Goal: Task Accomplishment & Management: Use online tool/utility

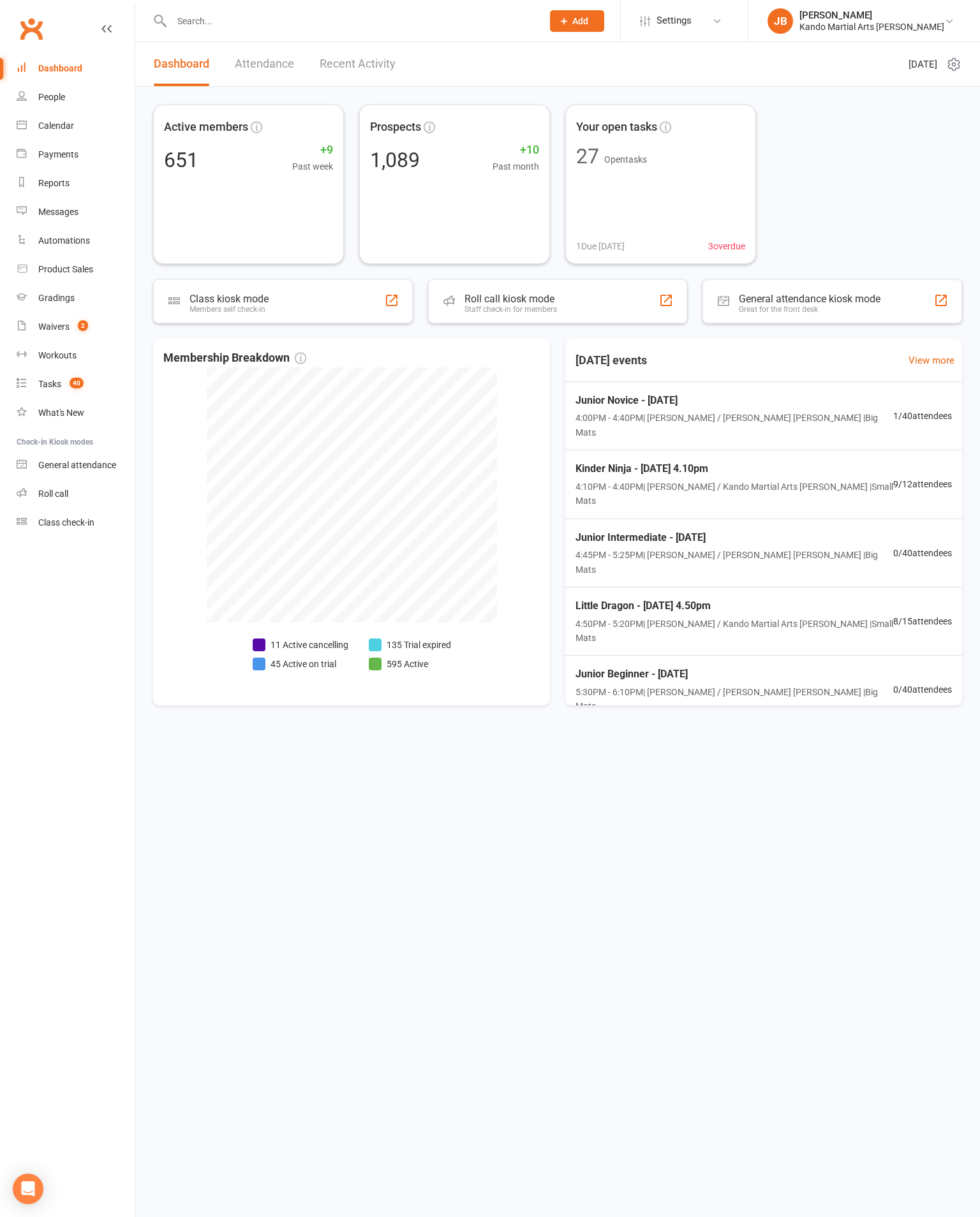
click at [53, 131] on div "Calendar" at bounding box center [56, 126] width 36 height 10
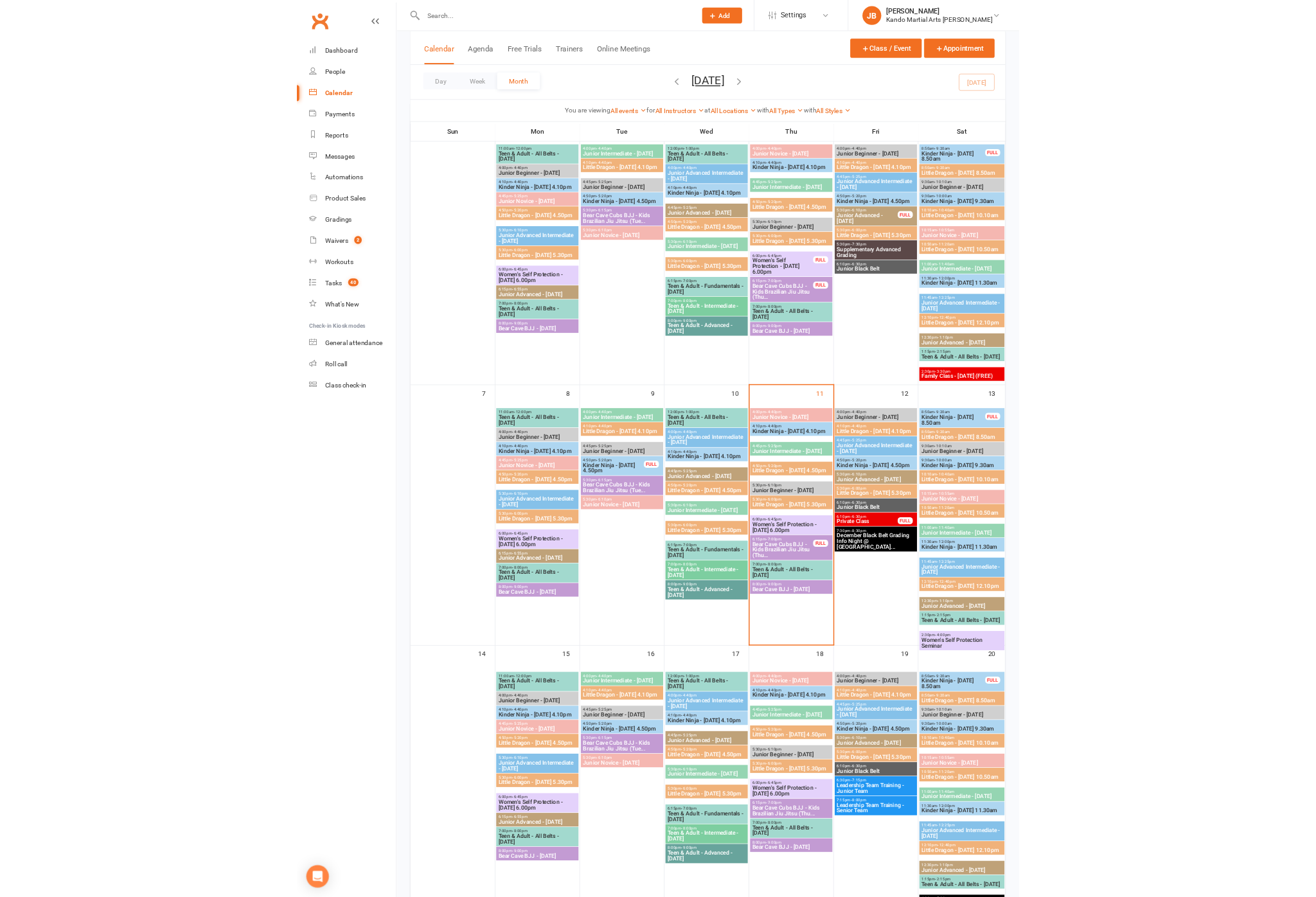
scroll to position [106, 0]
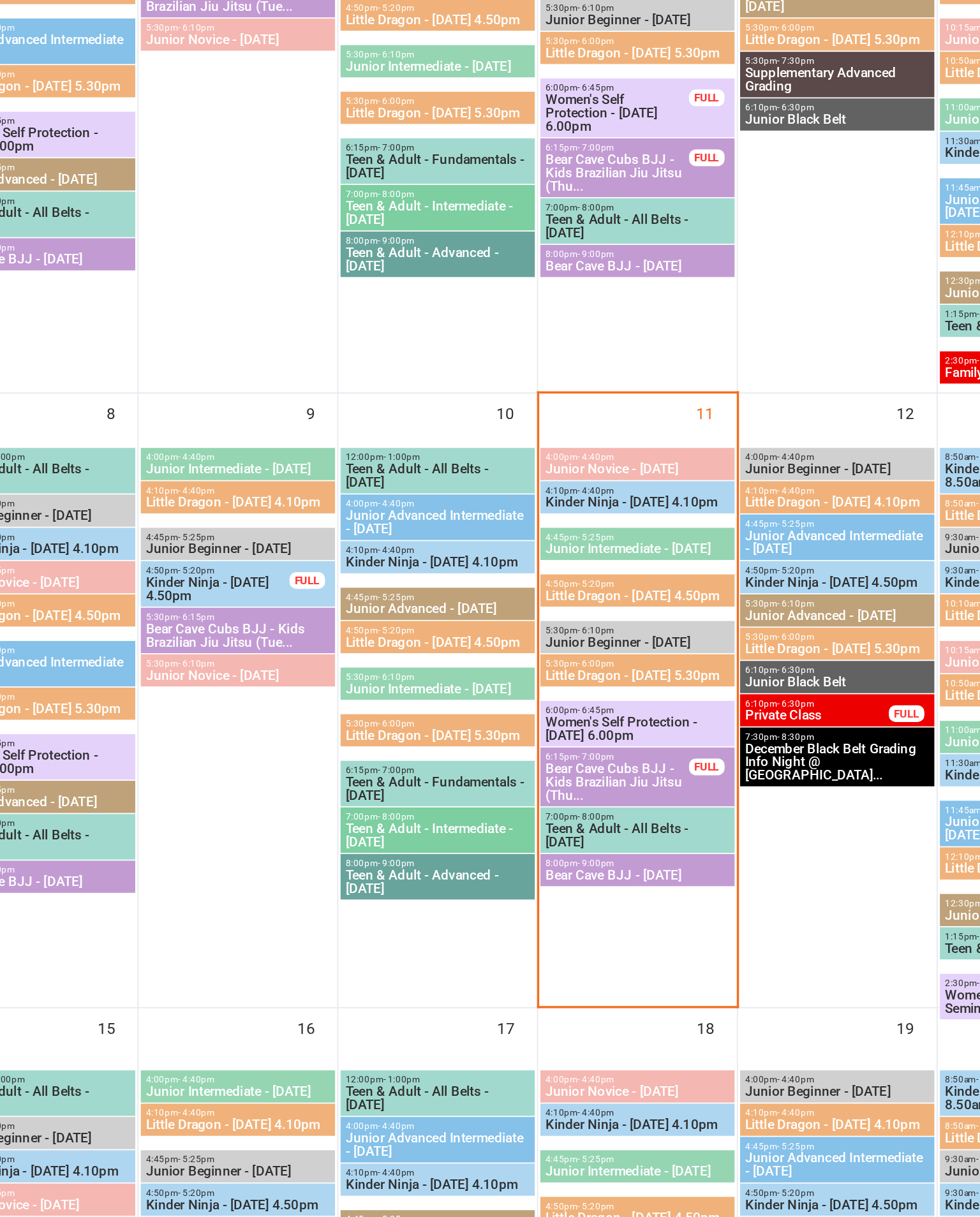
click at [618, 578] on span "Kinder Ninja - [DATE] 4.10pm" at bounding box center [671, 582] width 107 height 8
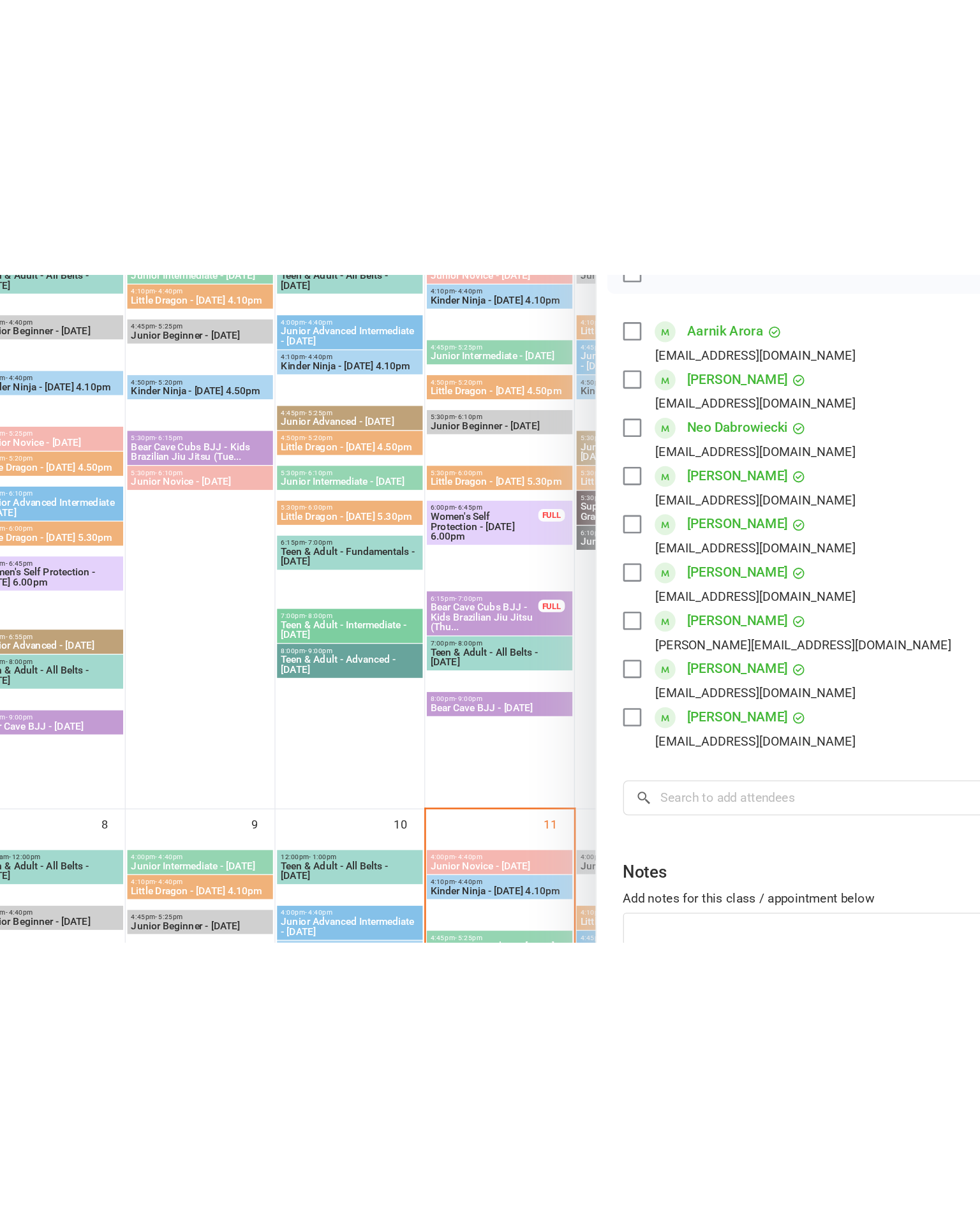
scroll to position [102, 0]
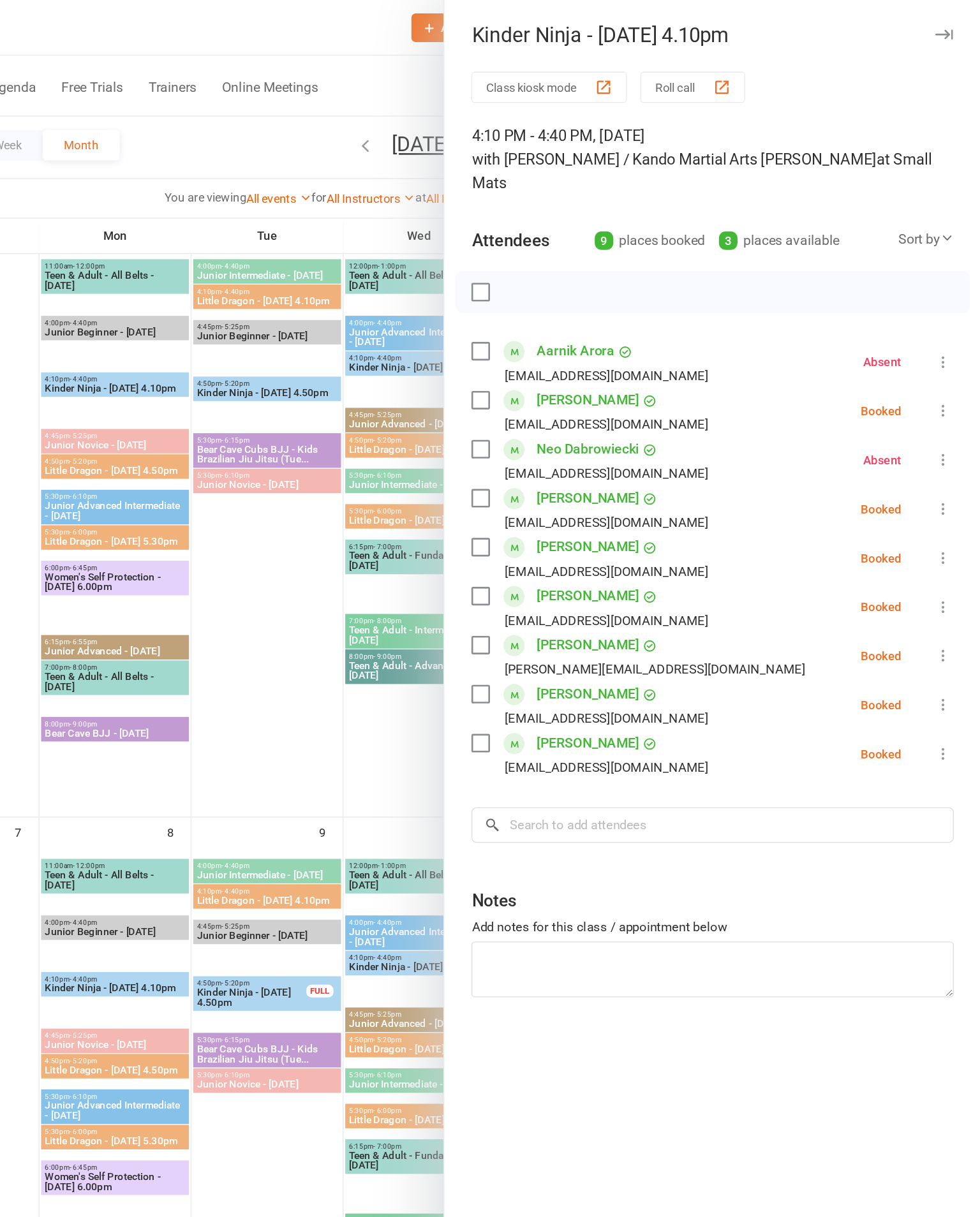
click at [264, 578] on div at bounding box center [557, 608] width 845 height 1217
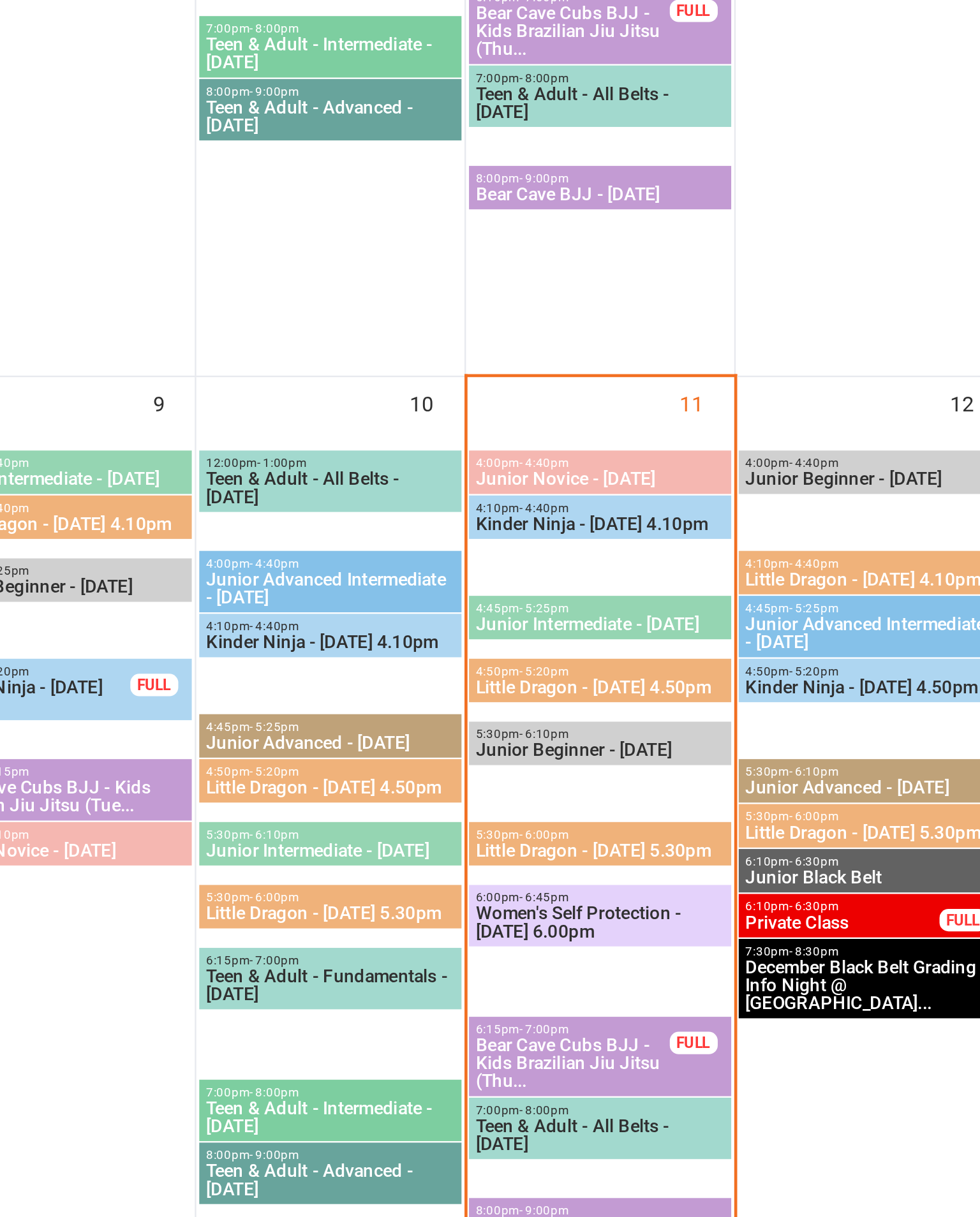
click at [618, 746] on span "Little Dragon - [DATE] 4.50pm" at bounding box center [671, 750] width 107 height 8
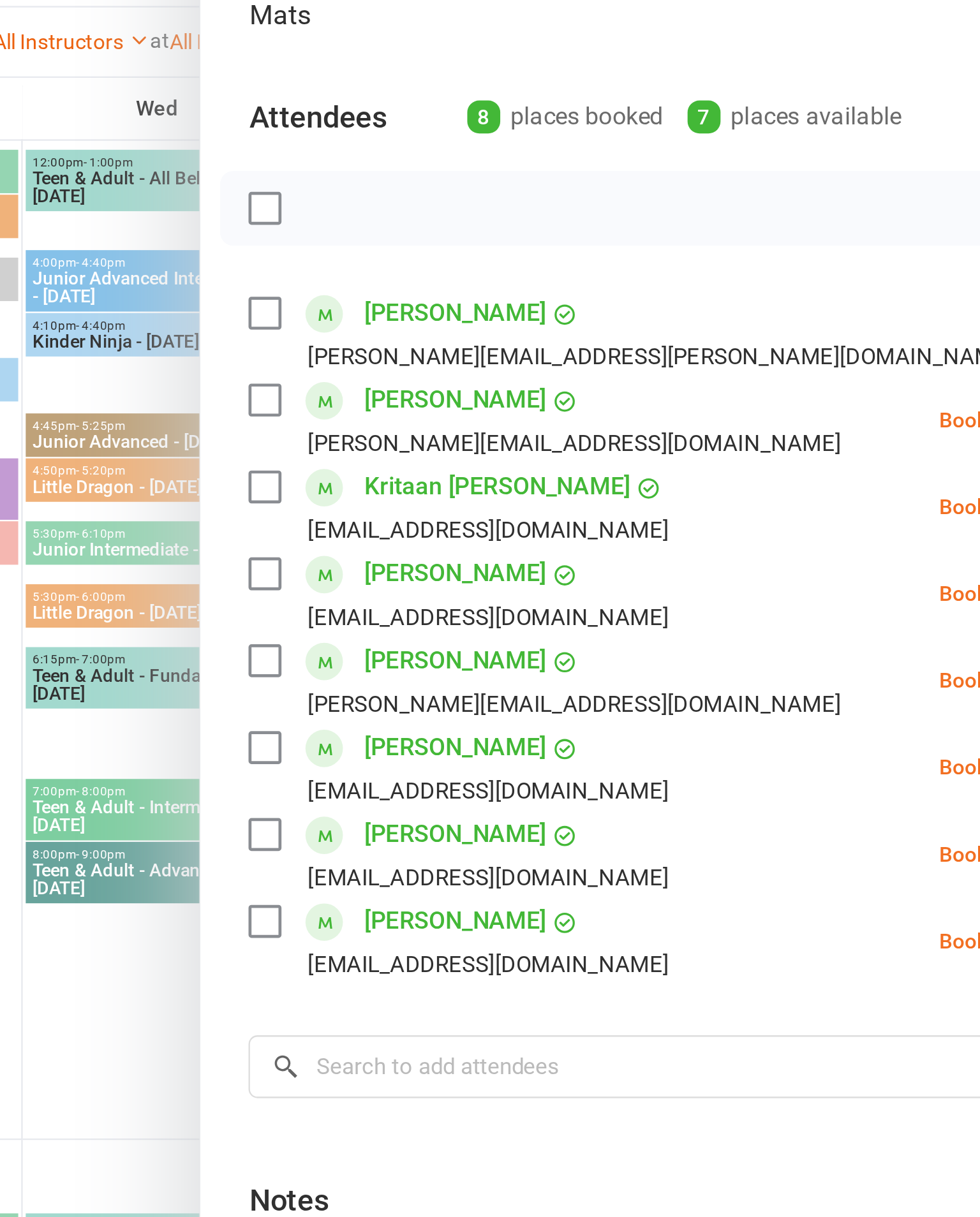
click at [135, 445] on div at bounding box center [557, 608] width 845 height 1217
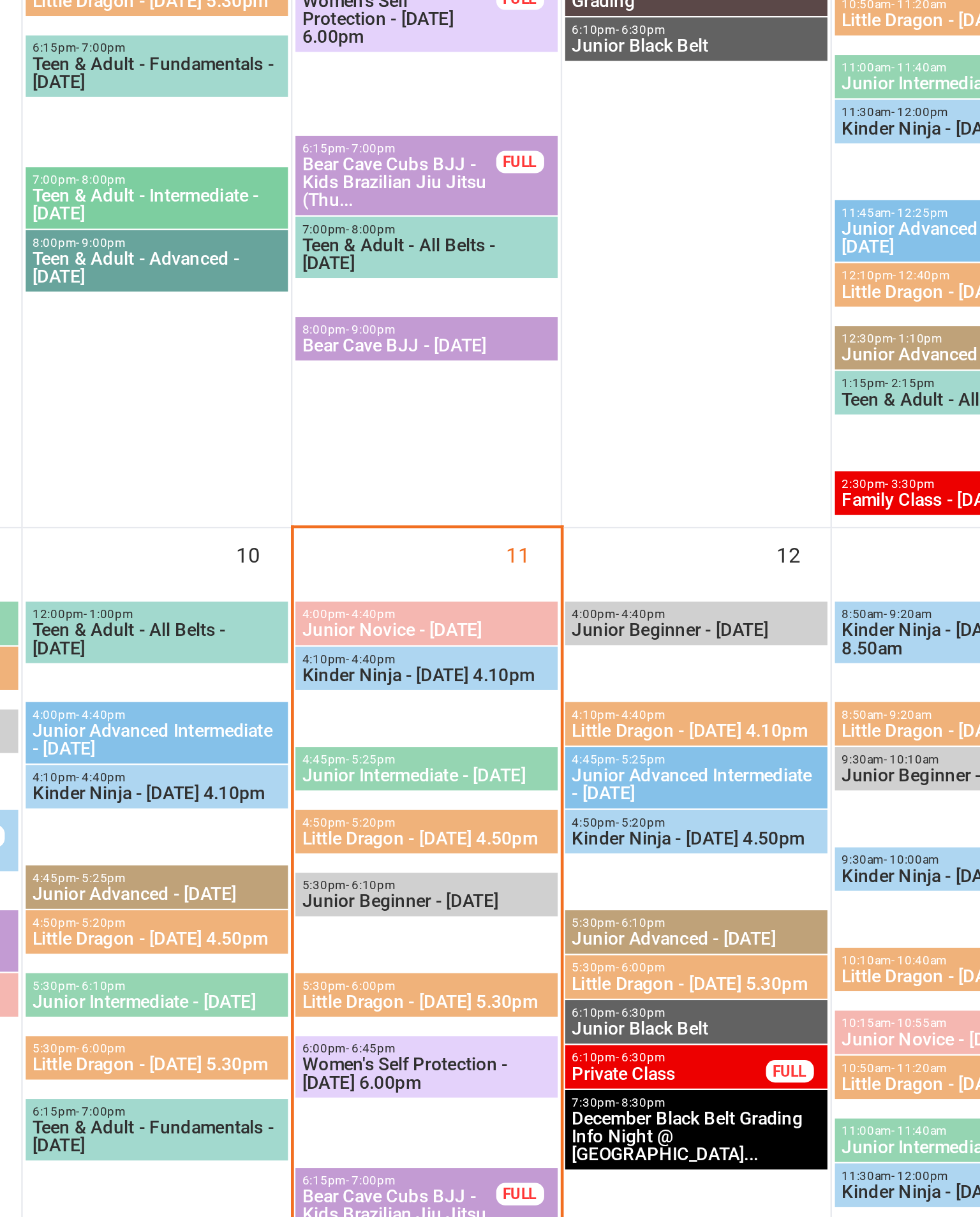
click at [618, 815] on span "Little Dragon - [DATE] 5.30pm" at bounding box center [671, 819] width 107 height 8
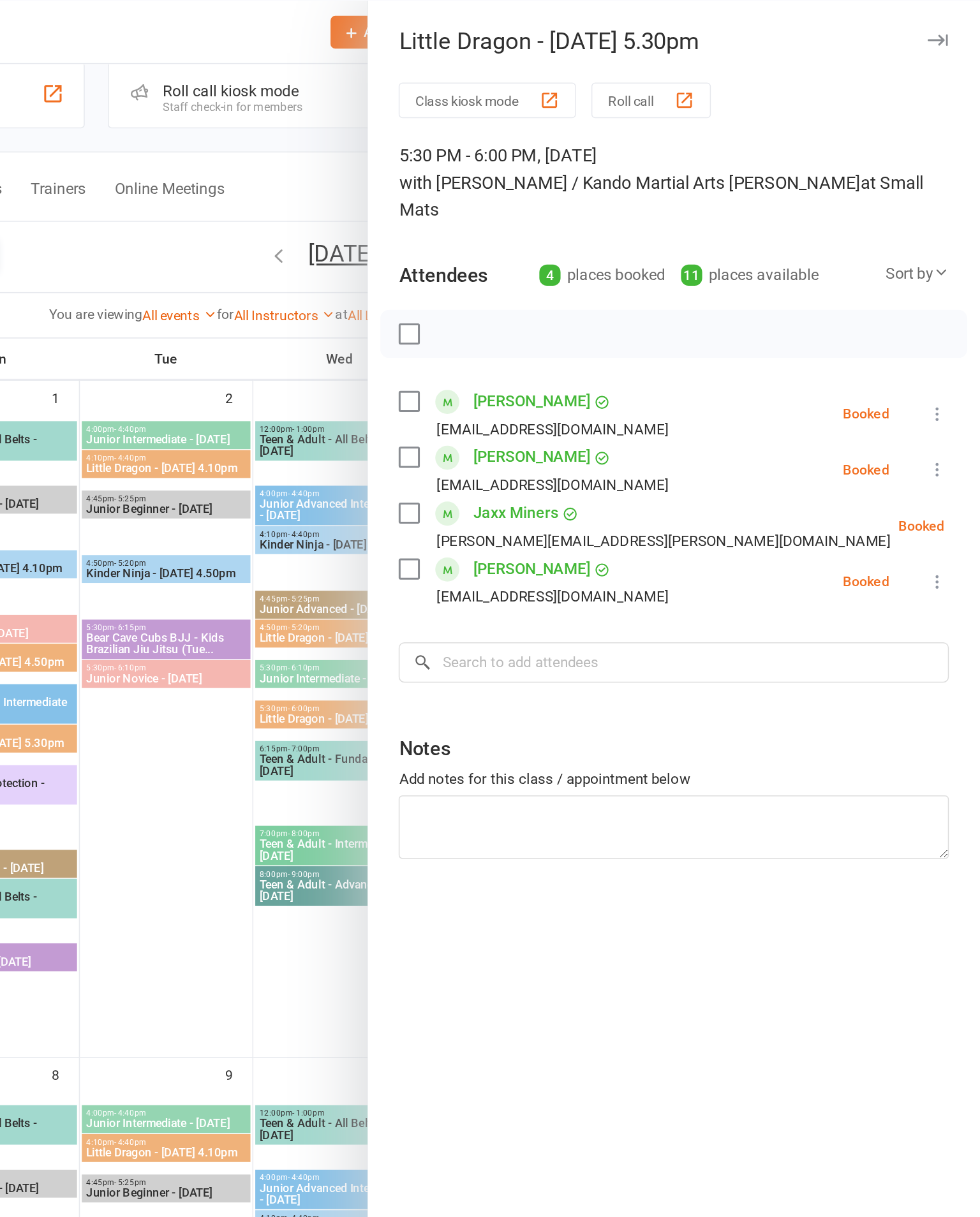
click at [945, 27] on icon "button" at bounding box center [952, 26] width 13 height 8
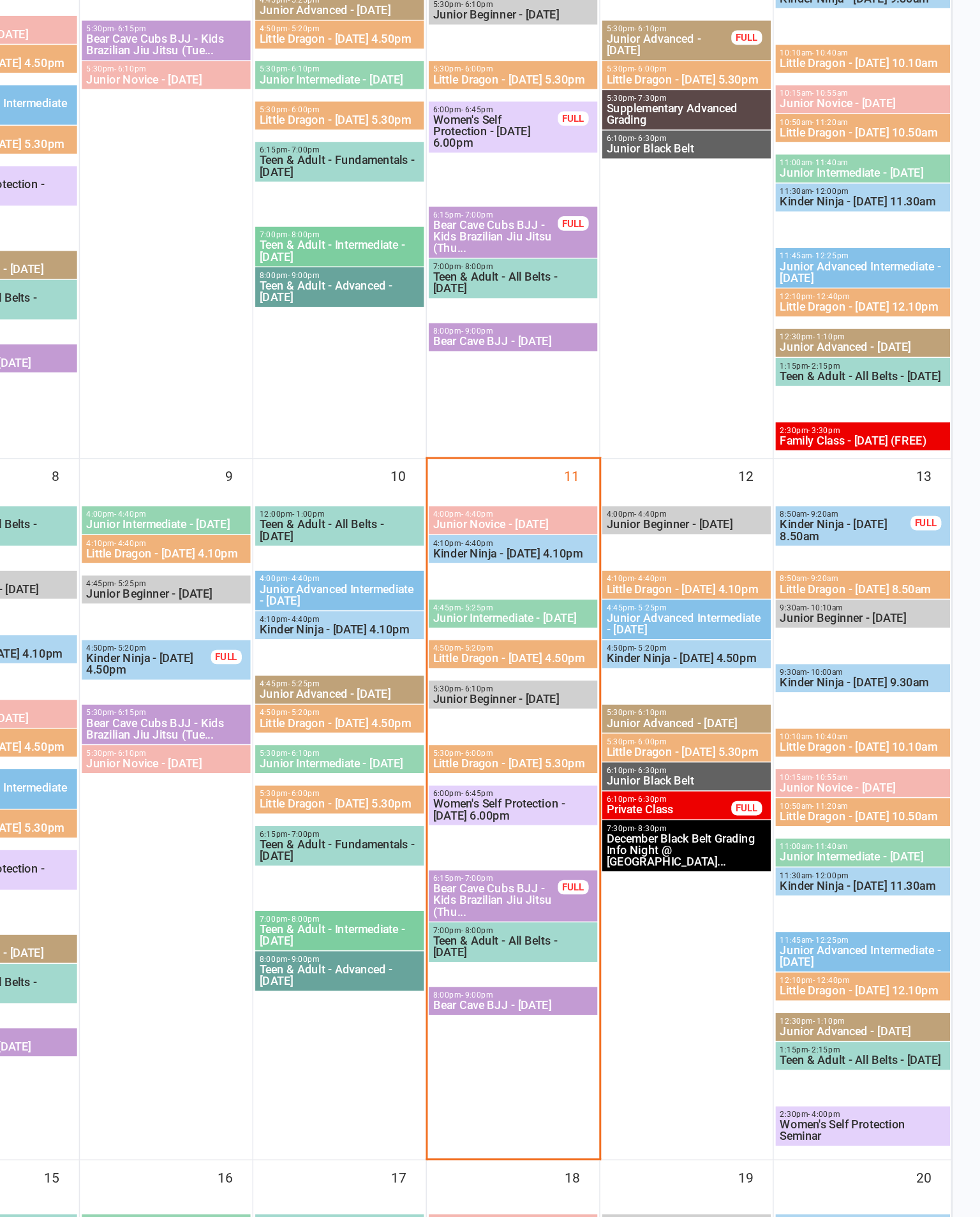
scroll to position [37, 0]
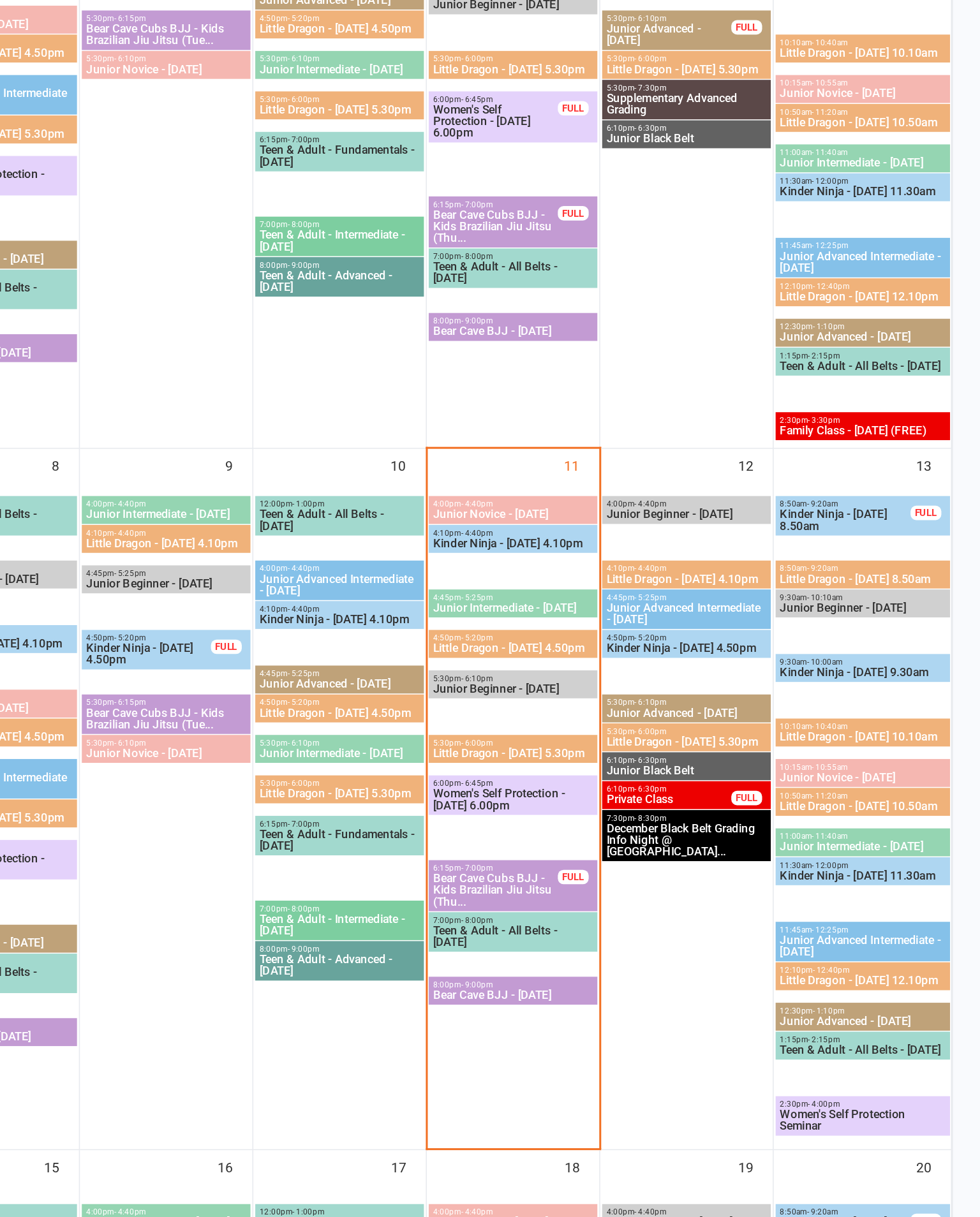
click at [618, 741] on span "Kinder Ninja - [DATE] 4.10pm" at bounding box center [671, 745] width 107 height 8
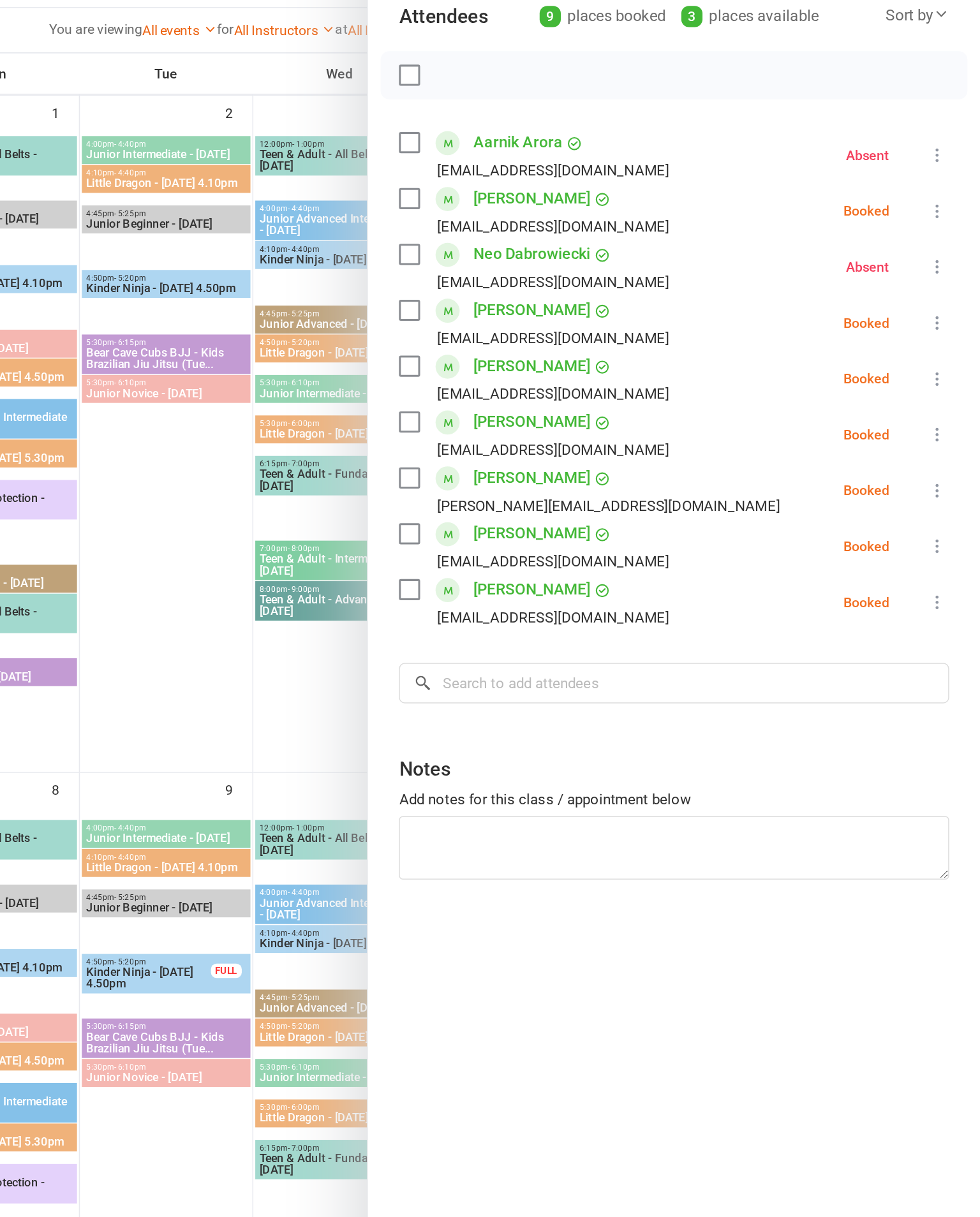
click at [135, 463] on div at bounding box center [557, 608] width 845 height 1217
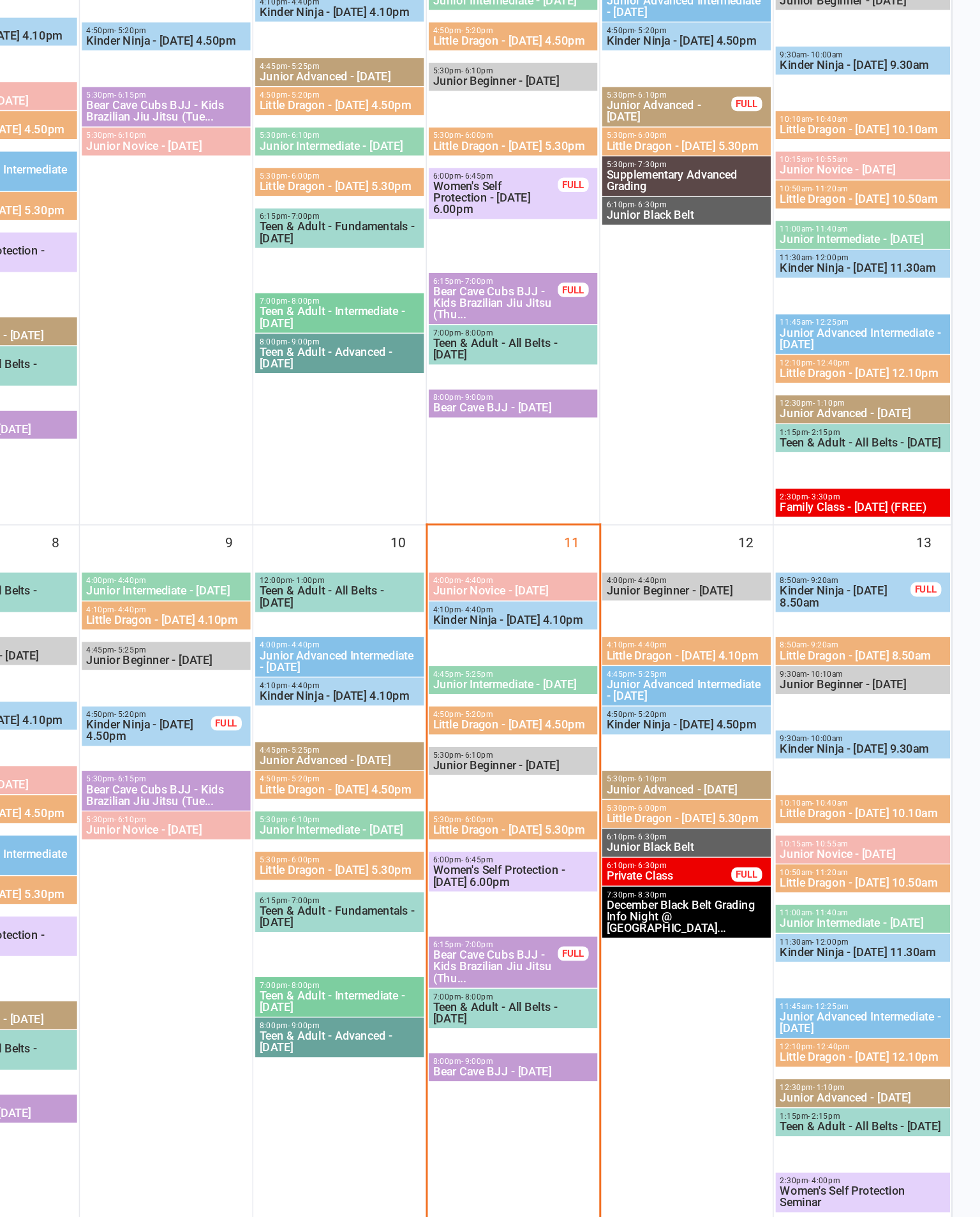
click at [618, 811] on span "Little Dragon - [DATE] 4.50pm" at bounding box center [671, 815] width 107 height 8
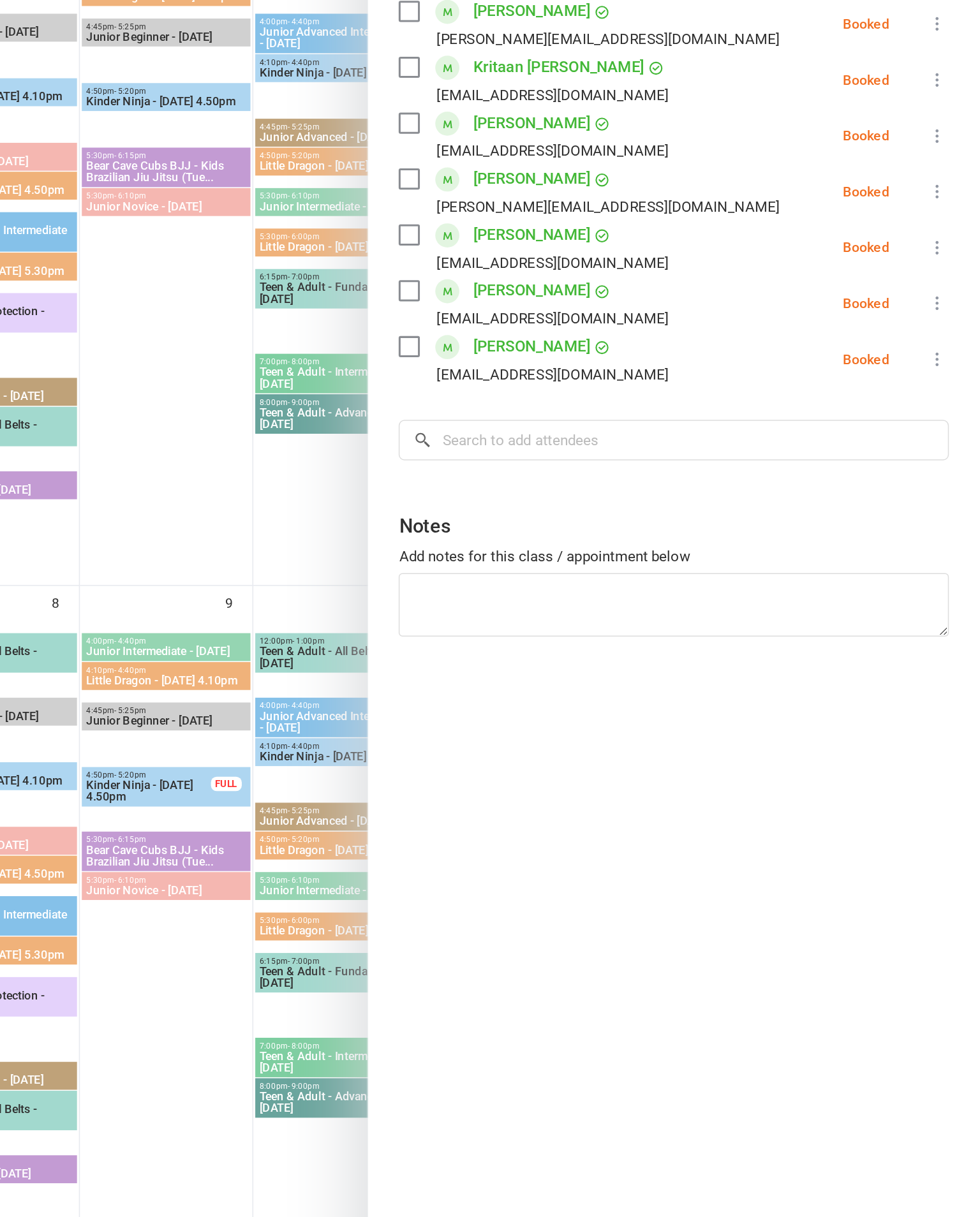
click at [204, 348] on div at bounding box center [557, 608] width 845 height 1217
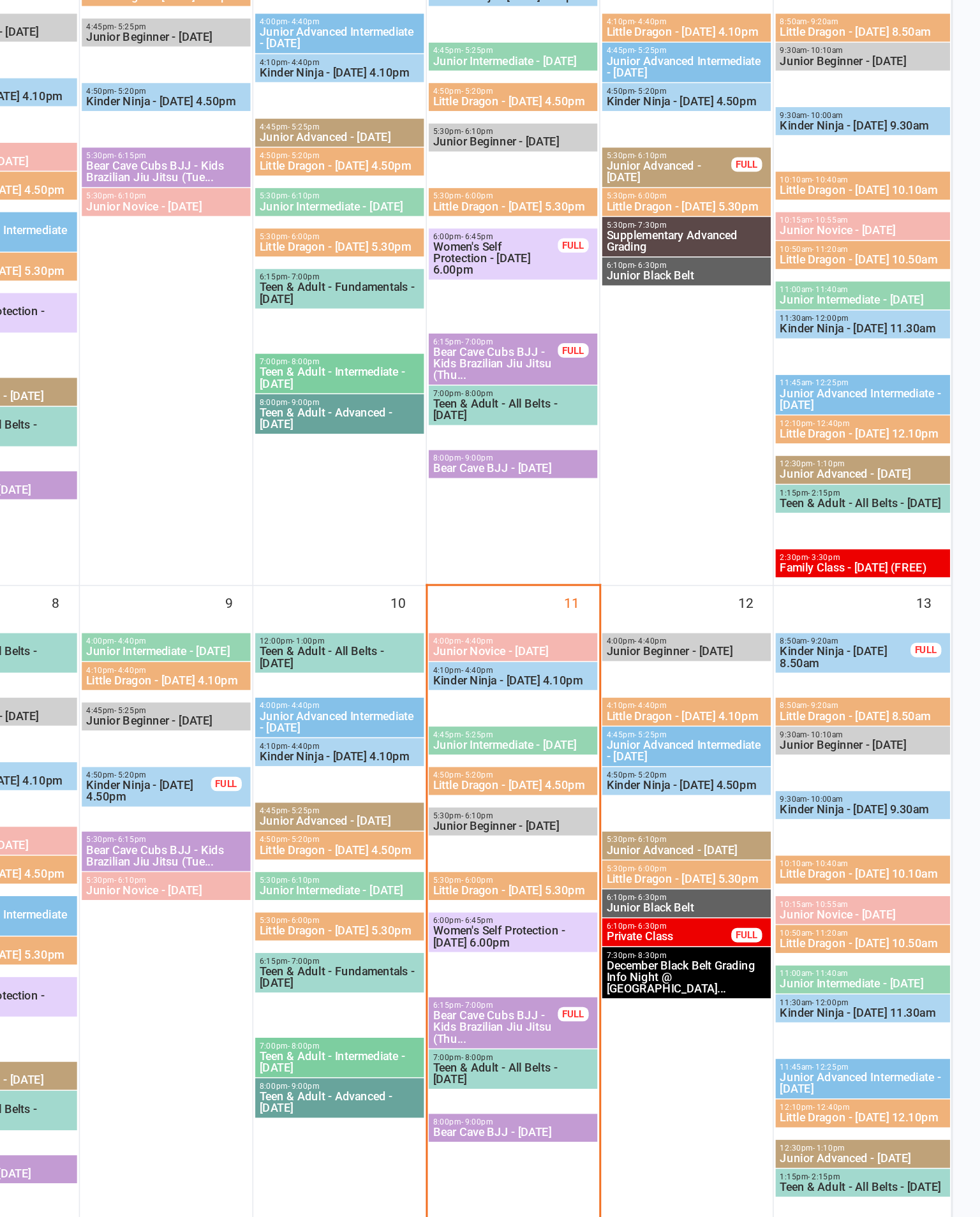
click at [637, 875] on span "- 6:00pm" at bounding box center [647, 877] width 21 height 6
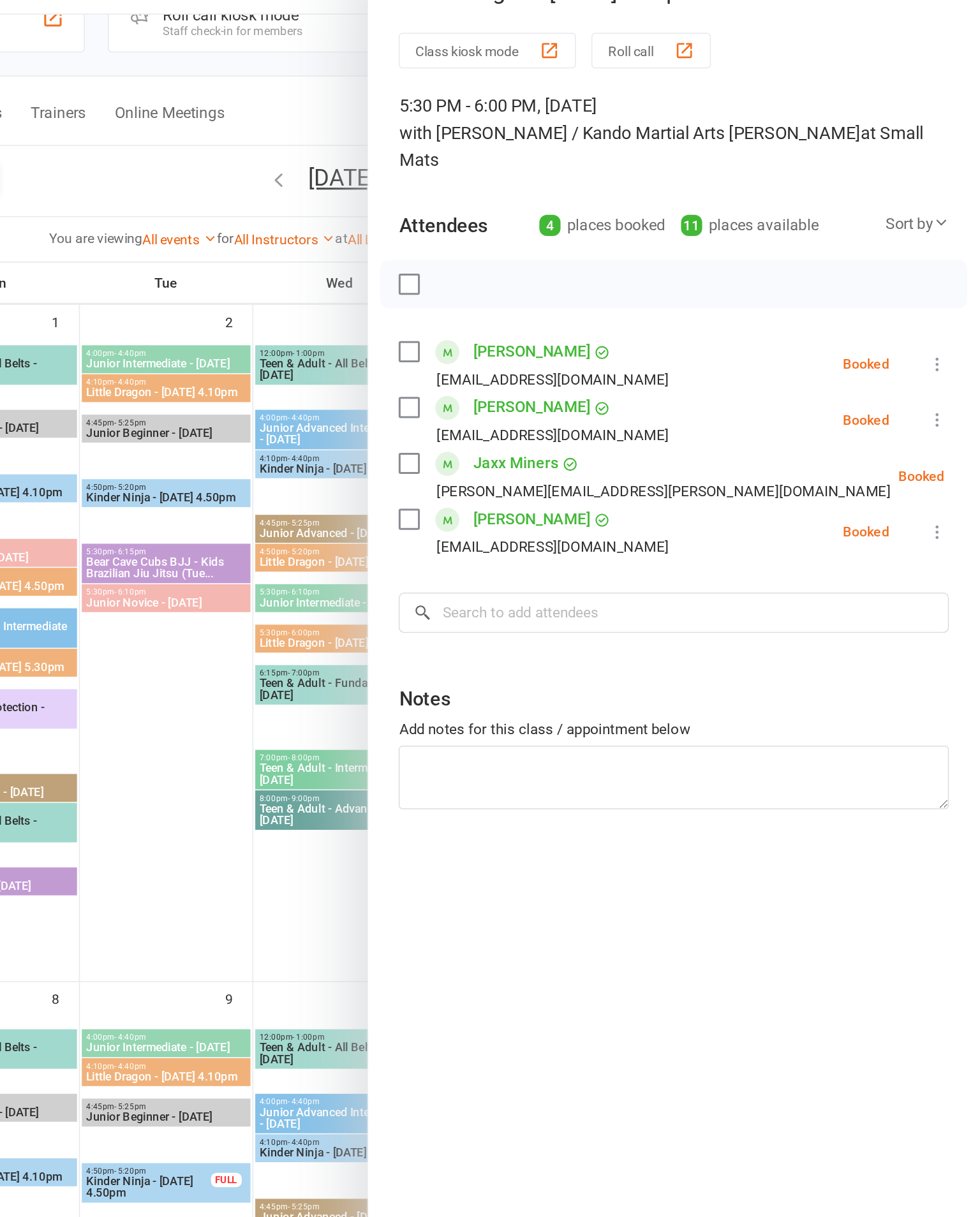
click at [147, 610] on div at bounding box center [557, 608] width 845 height 1217
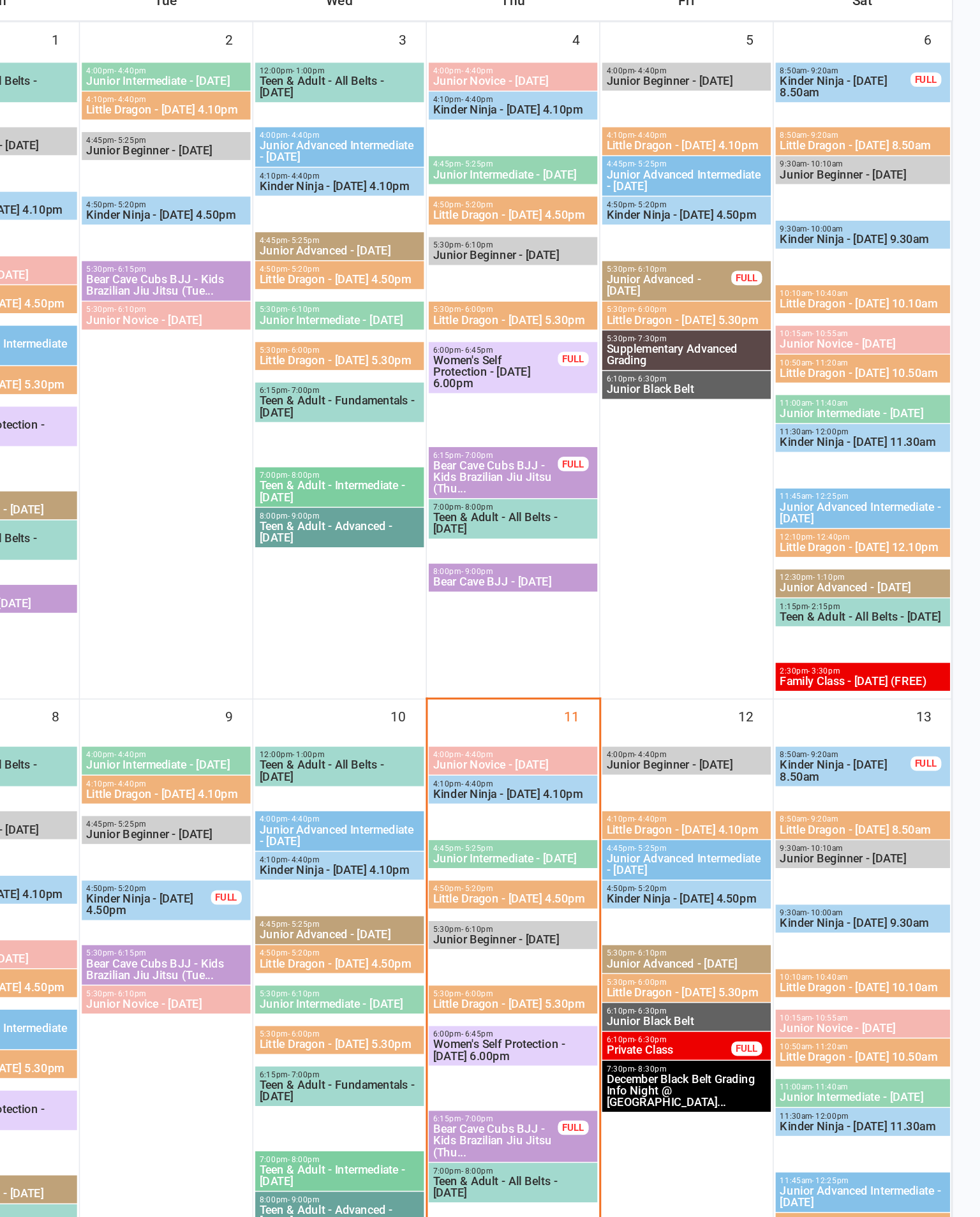
click at [618, 741] on span "Kinder Ninja - [DATE] 4.10pm" at bounding box center [671, 745] width 107 height 8
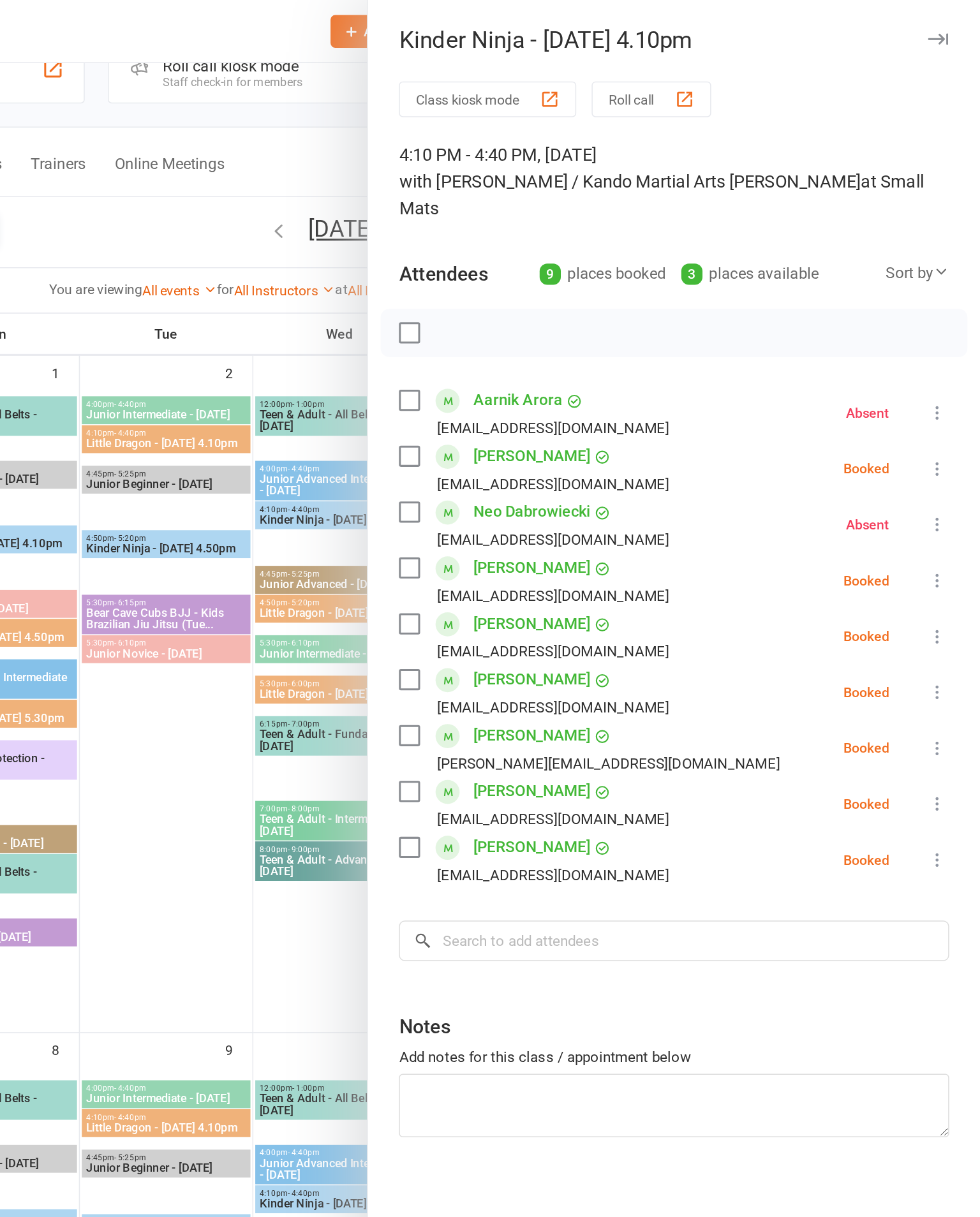
scroll to position [35, 0]
click at [944, 488] on button at bounding box center [951, 495] width 15 height 15
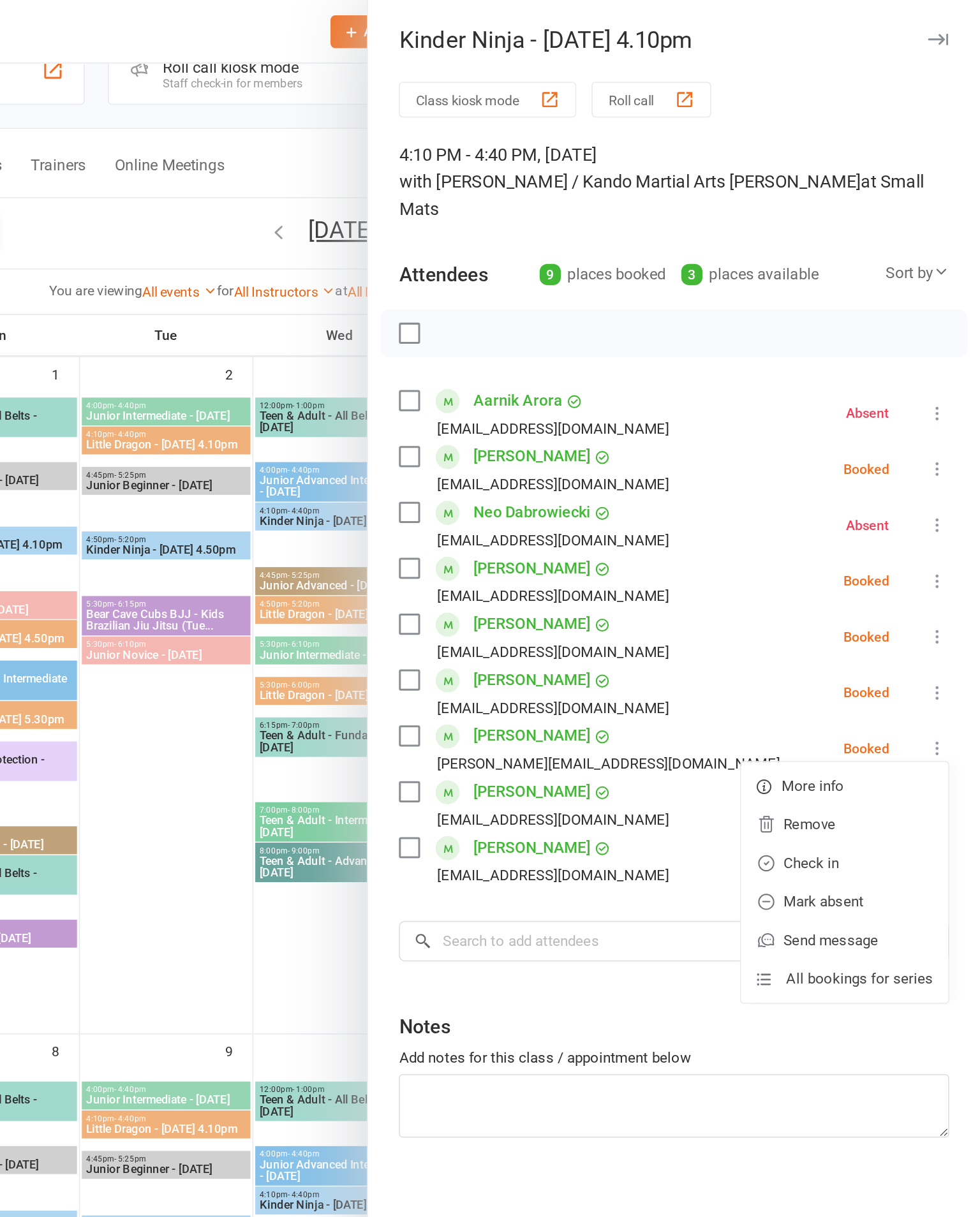
click at [822, 565] on link "Check in" at bounding box center [890, 571] width 137 height 26
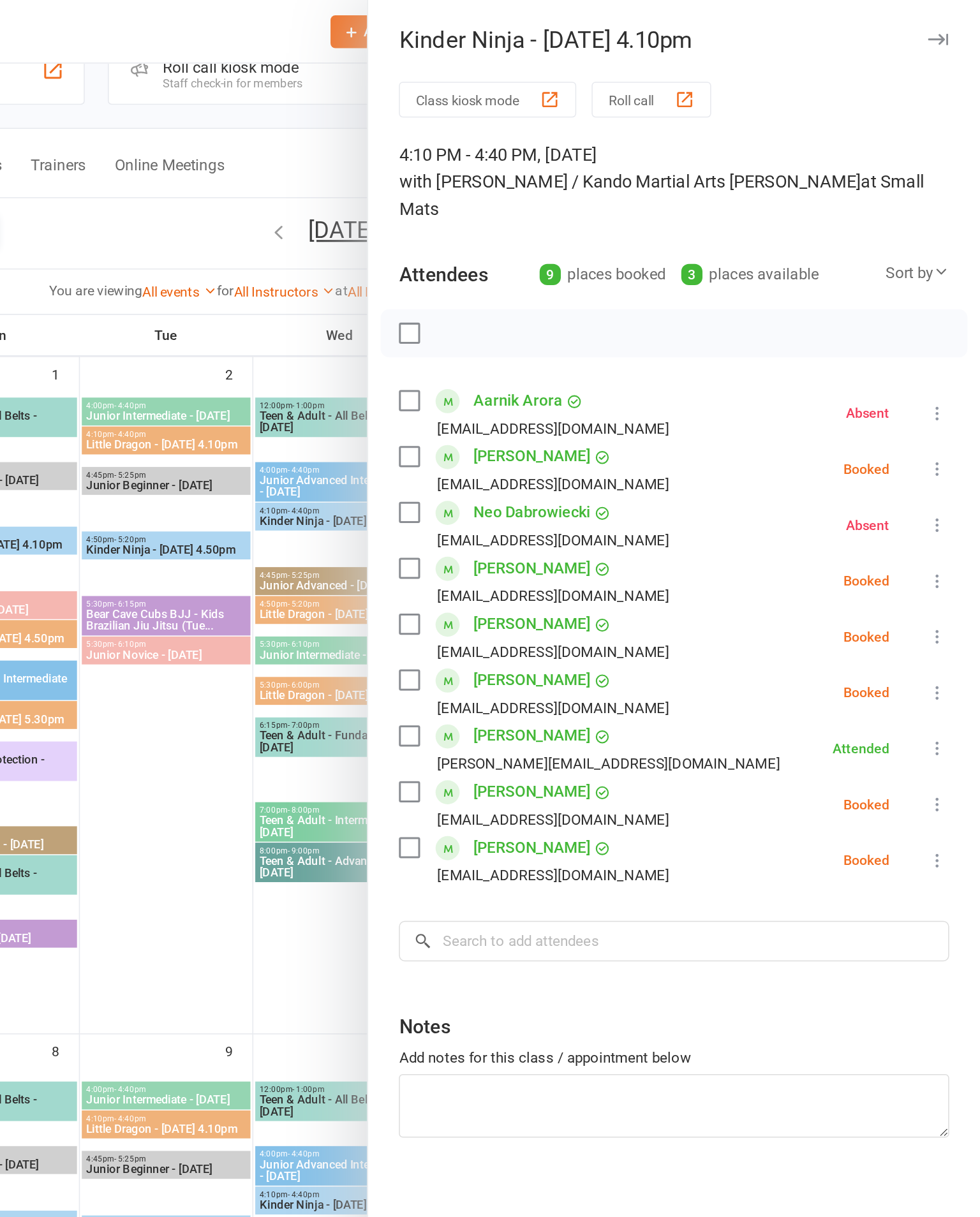
click at [644, 366] on link "[PERSON_NAME]" at bounding box center [683, 376] width 77 height 20
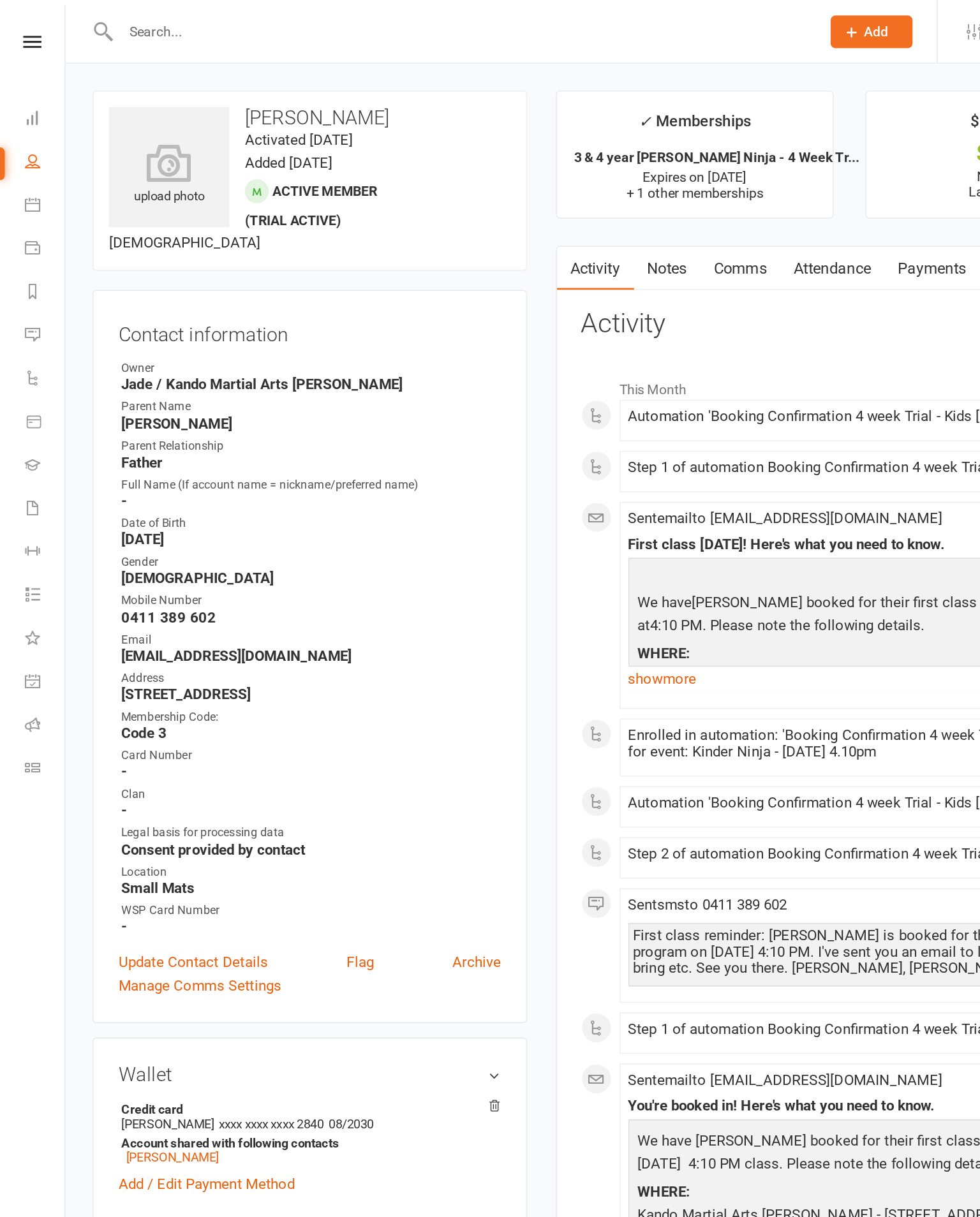
click at [10, 27] on link at bounding box center [21, 27] width 43 height 9
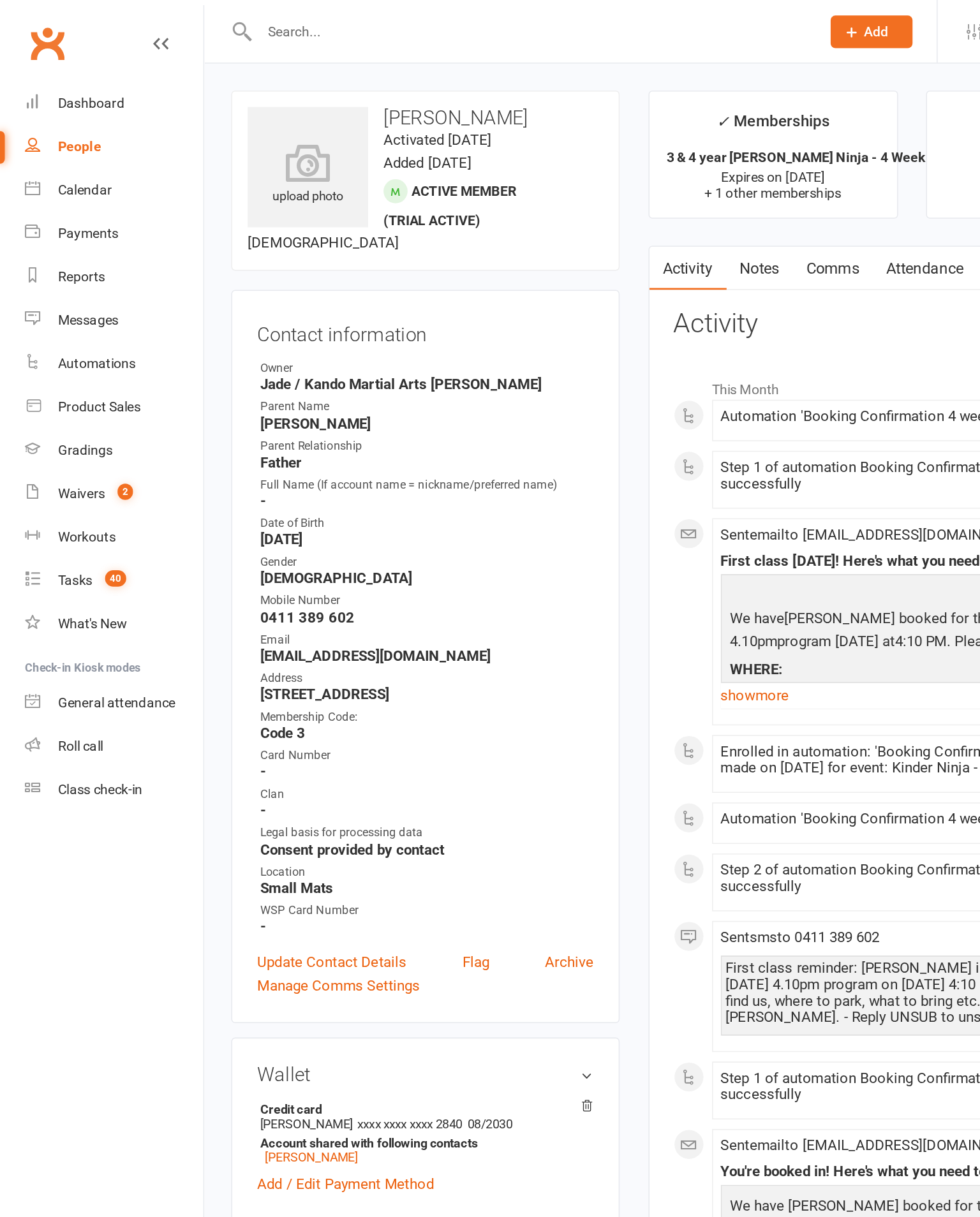
click at [43, 131] on div "Calendar" at bounding box center [56, 126] width 36 height 10
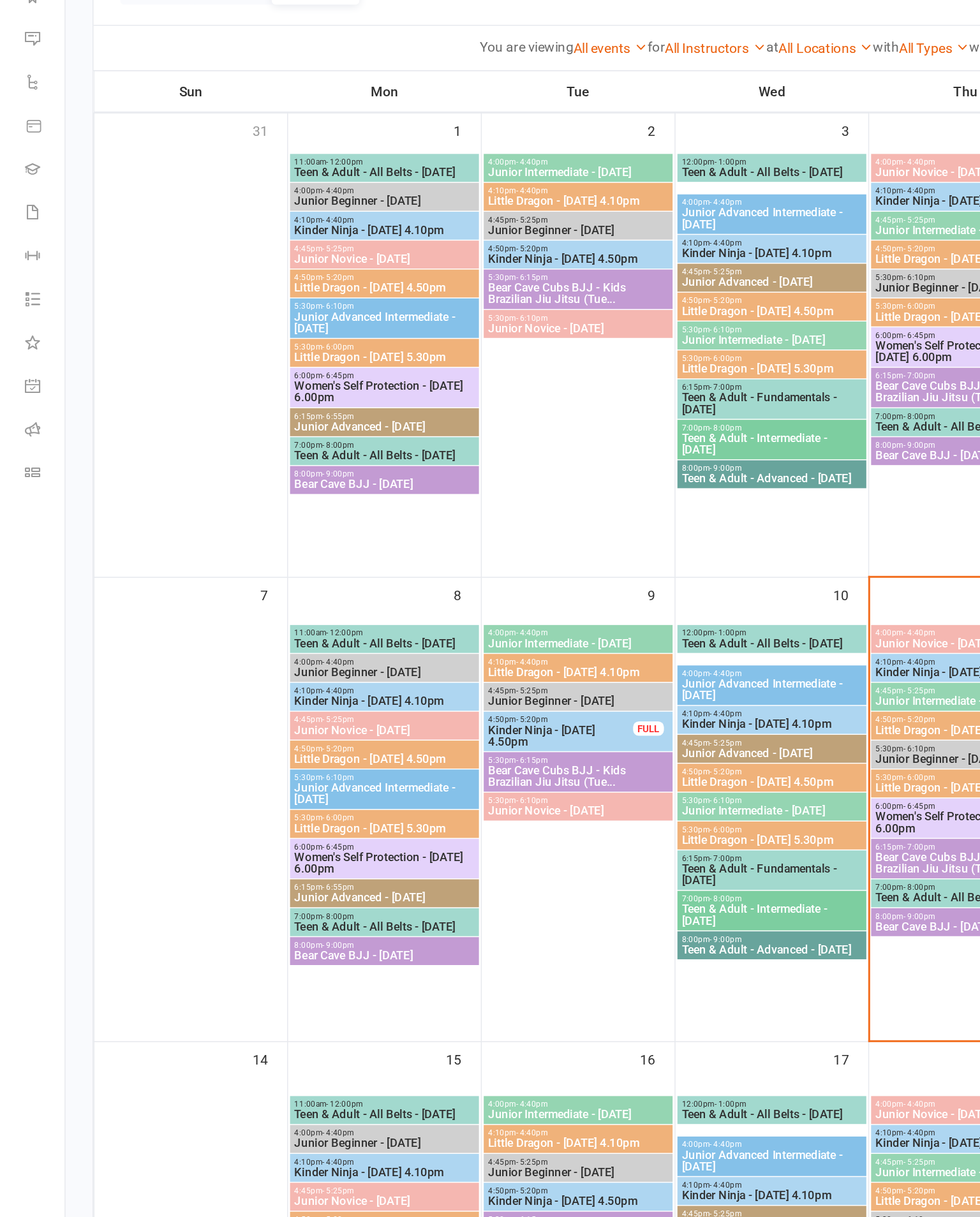
scroll to position [285, 0]
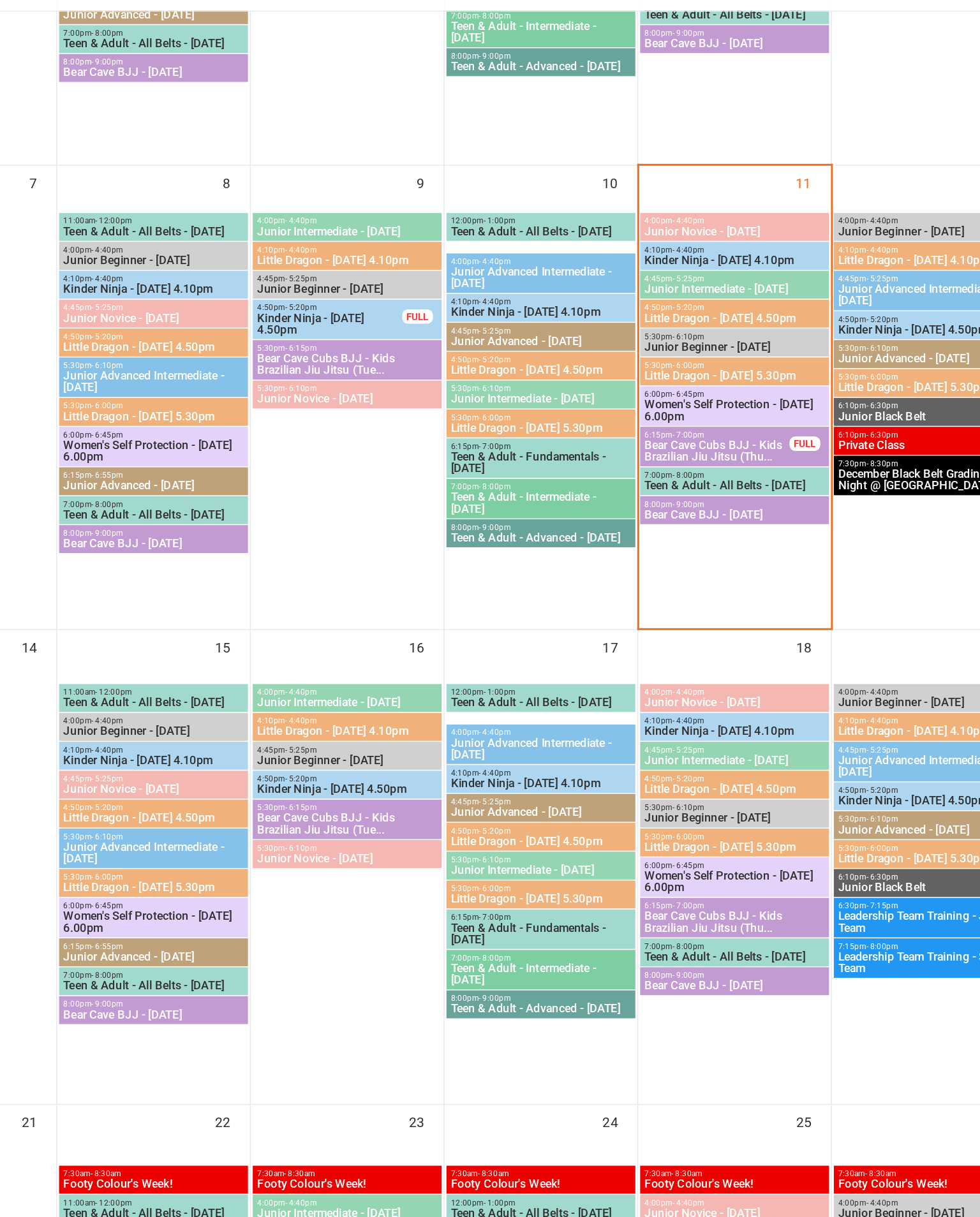
click at [576, 345] on div "4:10pm - 4:40pm Kinder Ninja - [DATE] 4.10pm" at bounding box center [639, 354] width 125 height 18
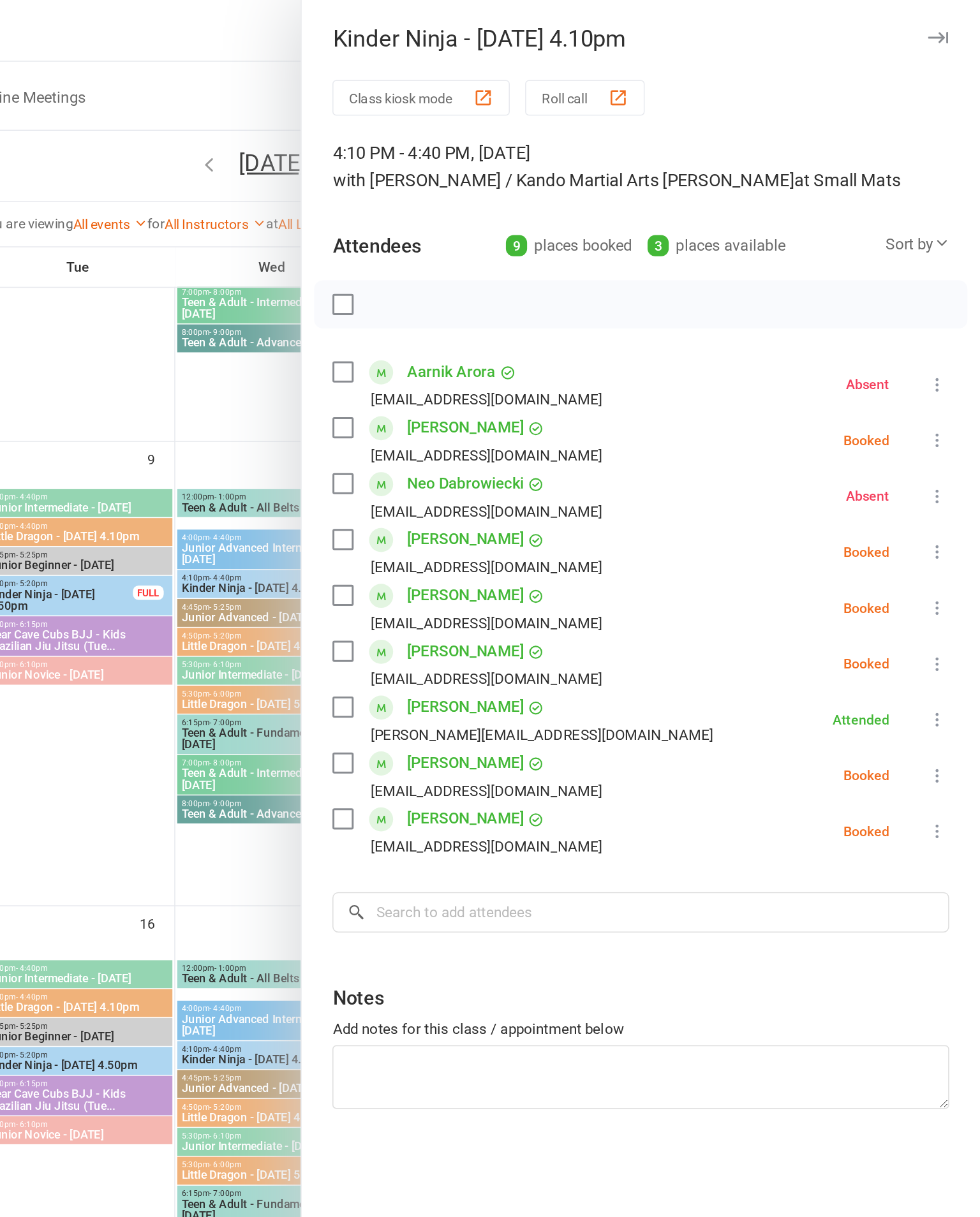
click at [945, 399] on icon at bounding box center [952, 404] width 13 height 13
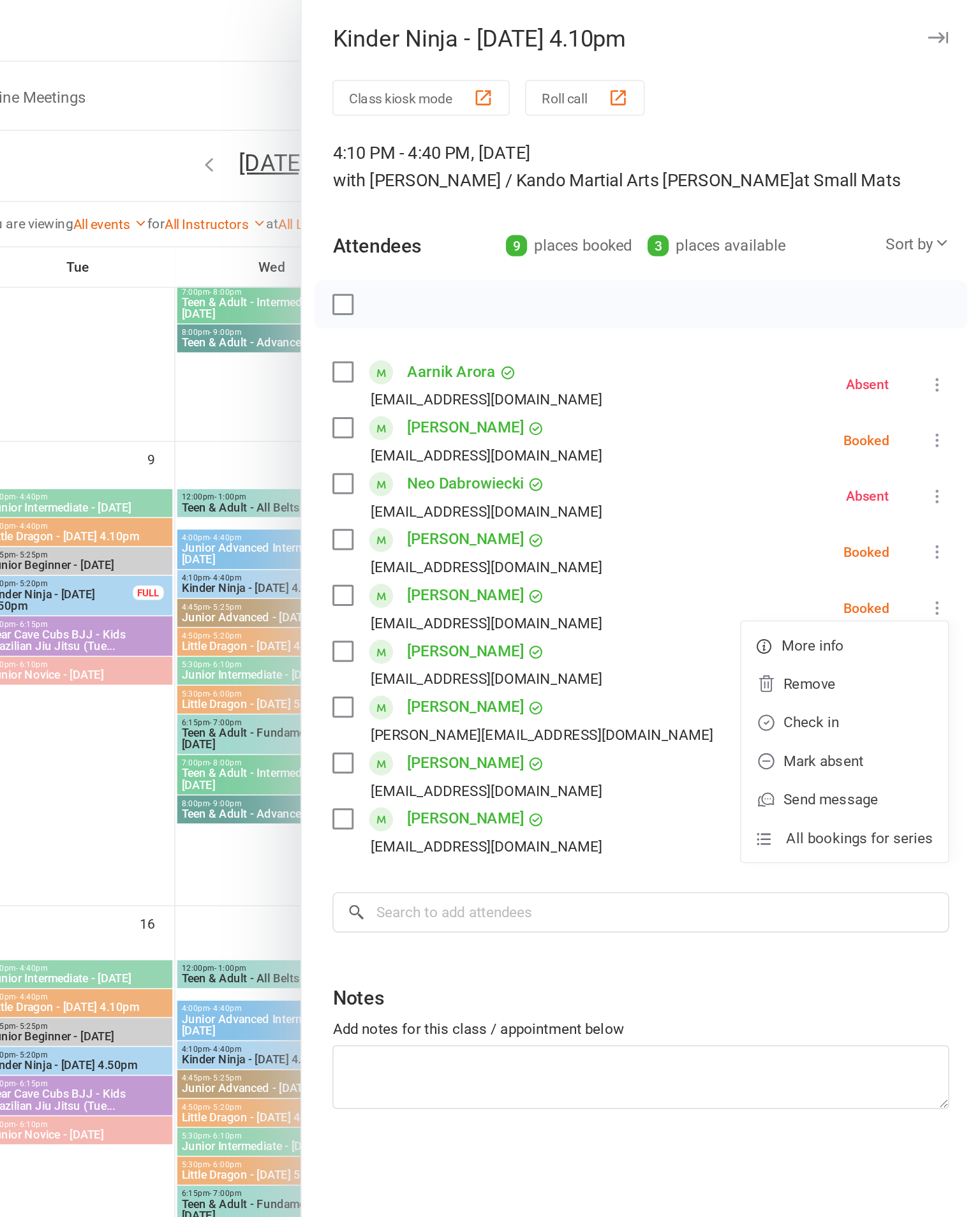
click at [822, 477] on link "Check in" at bounding box center [890, 480] width 137 height 26
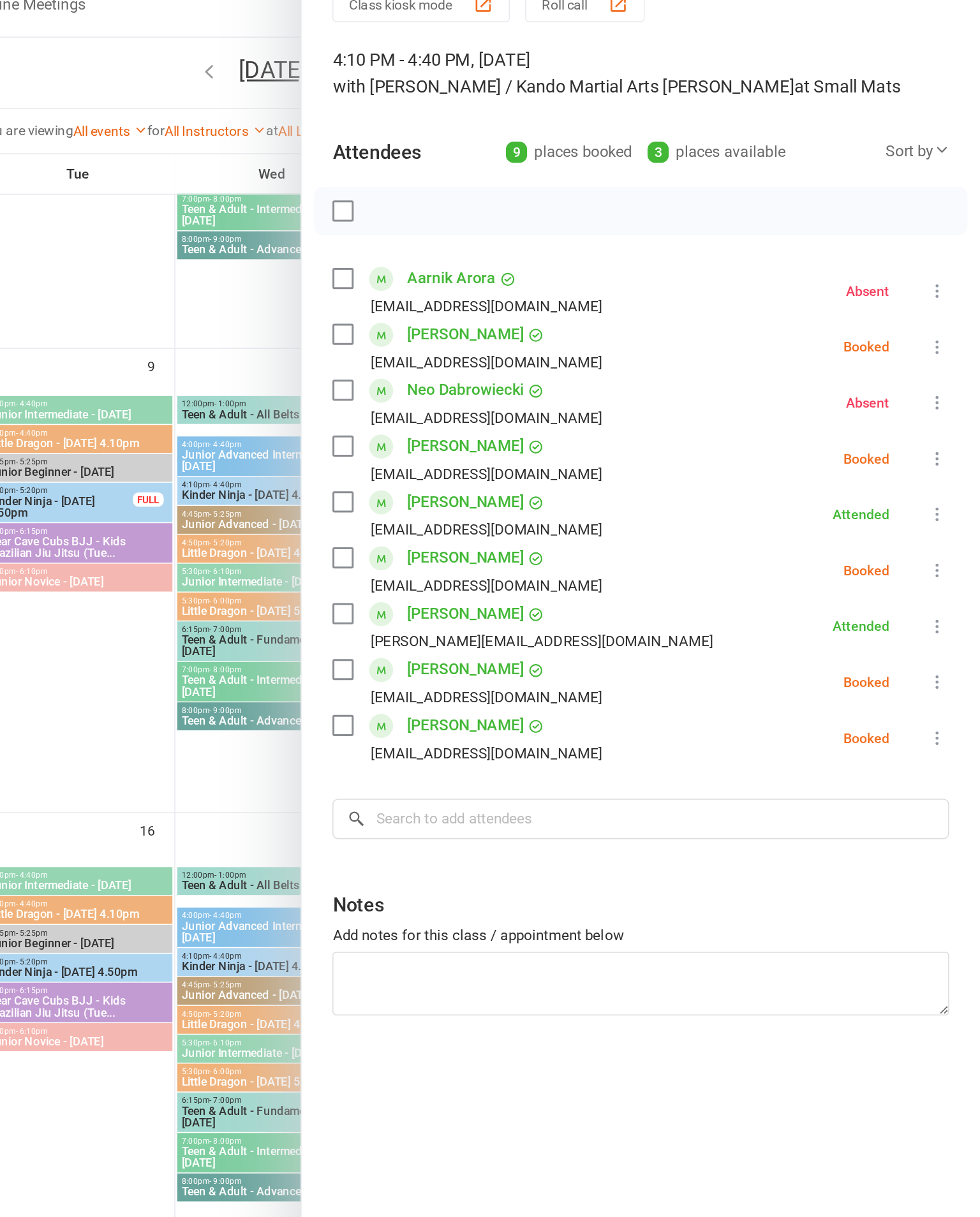
click at [635, 486] on div "Class kiosk mode Roll call 4:10 PM - 4:40 PM, [DATE] with [PERSON_NAME] / Kando…" at bounding box center [755, 614] width 449 height 1120
click at [945, 546] on icon at bounding box center [952, 552] width 13 height 13
click at [822, 615] on link "Check in" at bounding box center [890, 627] width 137 height 26
